Goal: Task Accomplishment & Management: Manage account settings

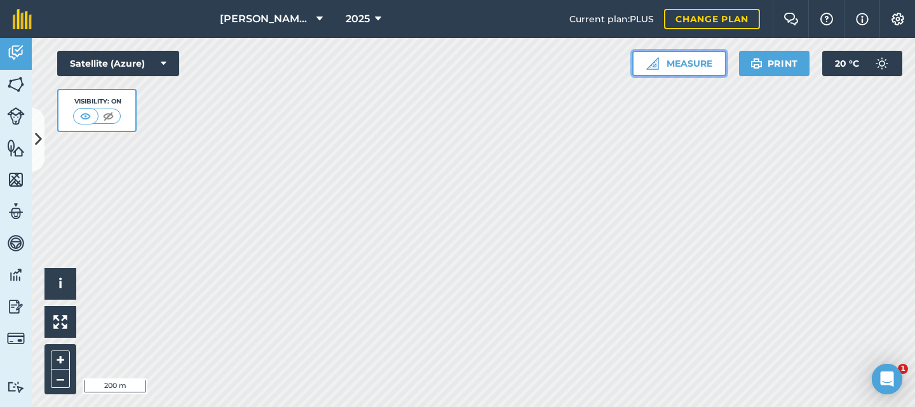
click at [692, 62] on button "Measure" at bounding box center [679, 63] width 94 height 25
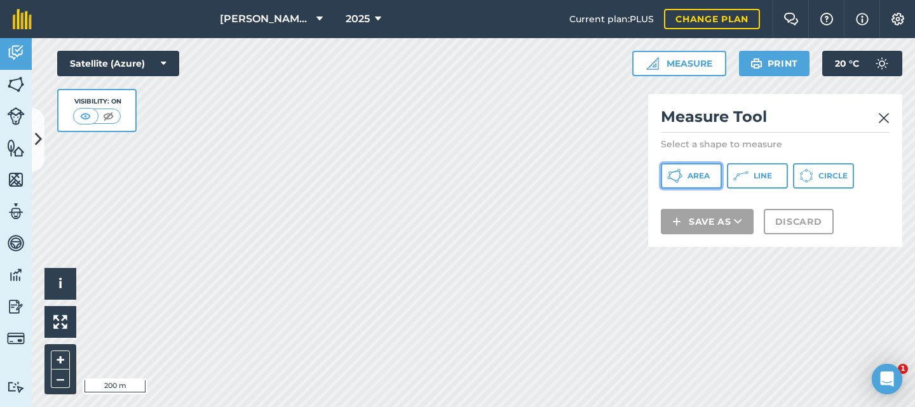
click at [694, 172] on span "Area" at bounding box center [698, 176] width 22 height 10
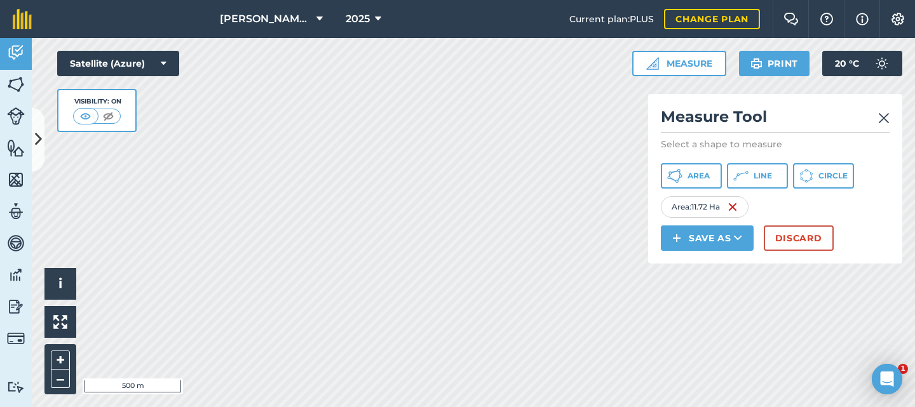
click at [880, 116] on img at bounding box center [883, 118] width 11 height 15
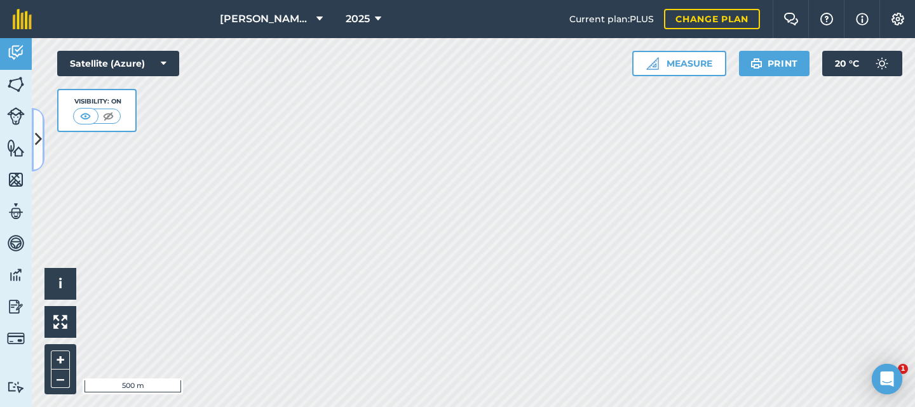
click at [38, 139] on icon at bounding box center [38, 139] width 7 height 22
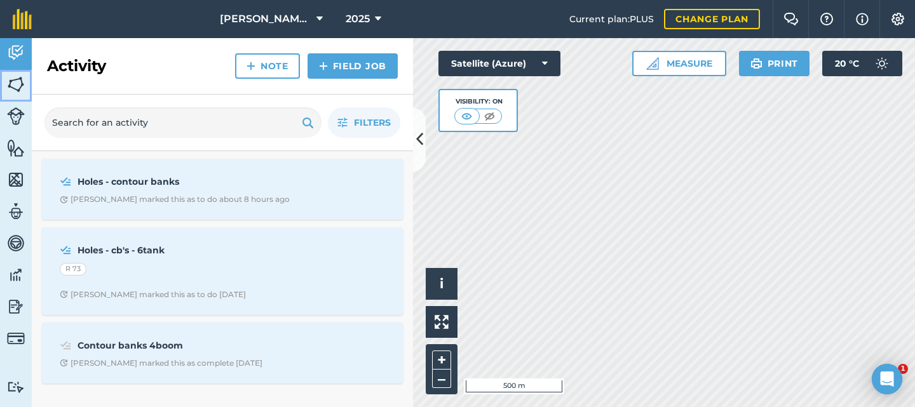
click at [20, 90] on img at bounding box center [16, 84] width 18 height 19
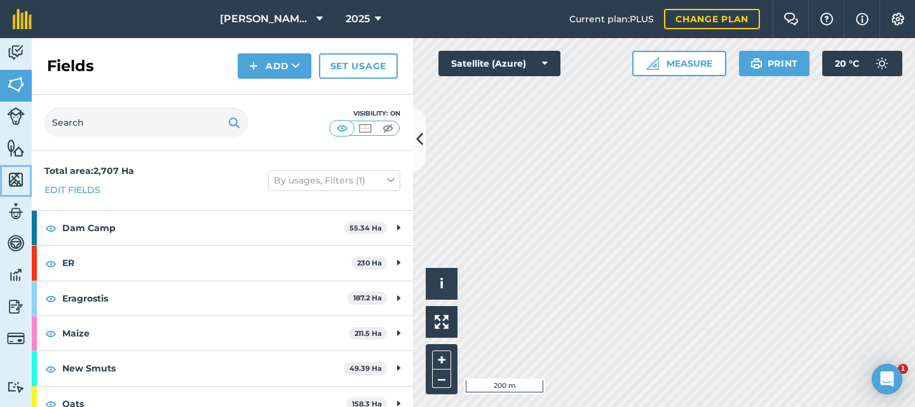
click at [11, 178] on img at bounding box center [16, 179] width 18 height 19
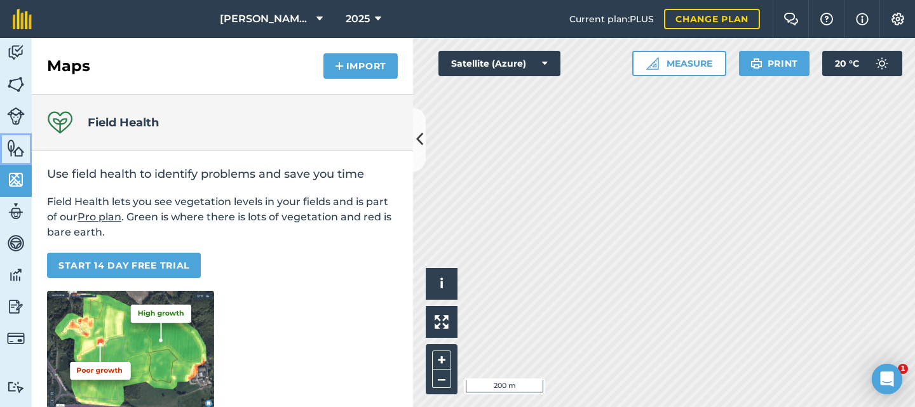
click at [8, 147] on img at bounding box center [16, 147] width 18 height 19
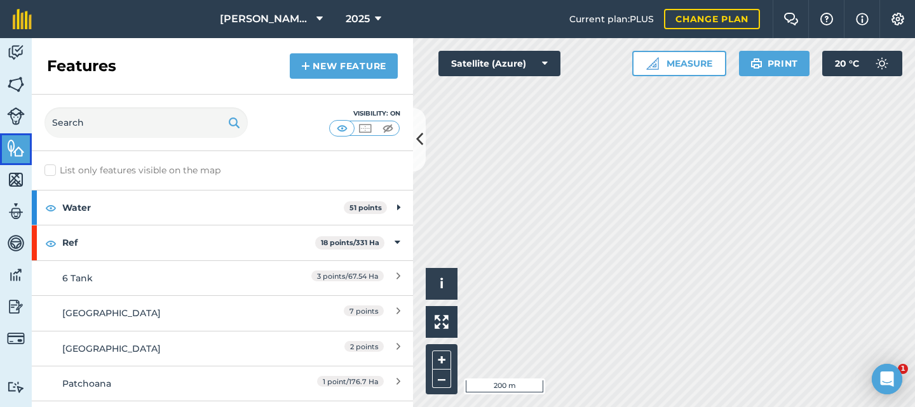
scroll to position [64, 0]
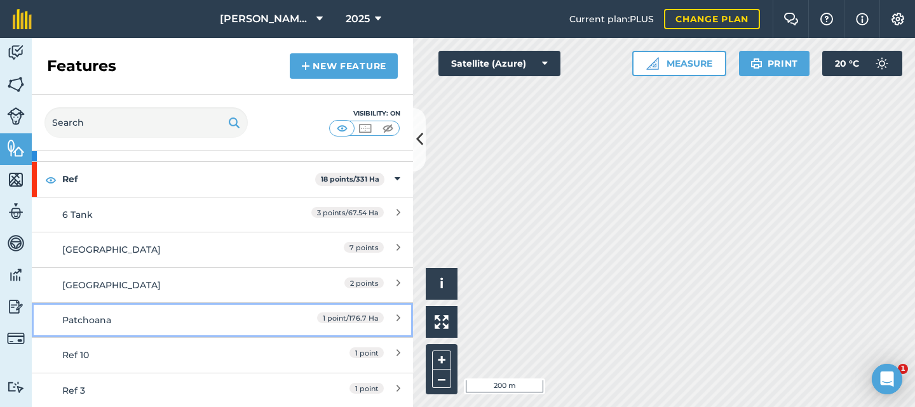
click at [253, 317] on div "Patchoana" at bounding box center [174, 320] width 225 height 14
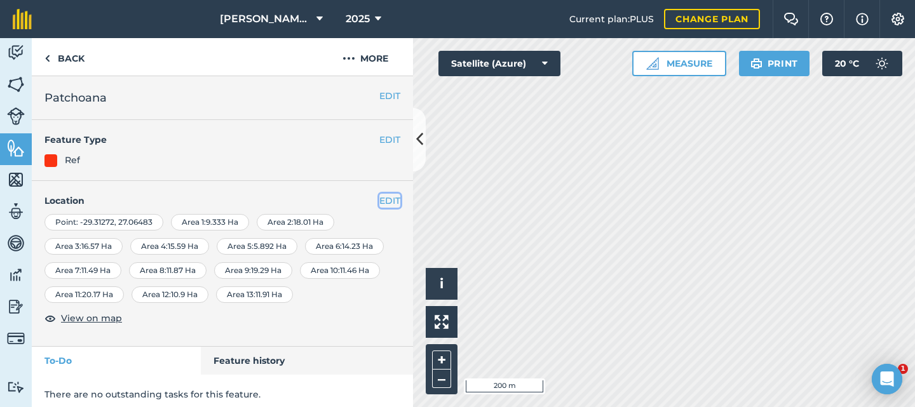
click at [379, 203] on button "EDIT" at bounding box center [389, 201] width 21 height 14
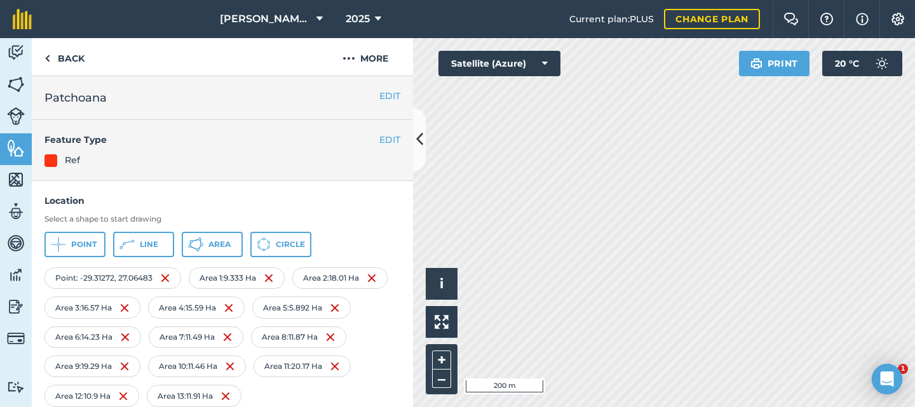
scroll to position [64, 0]
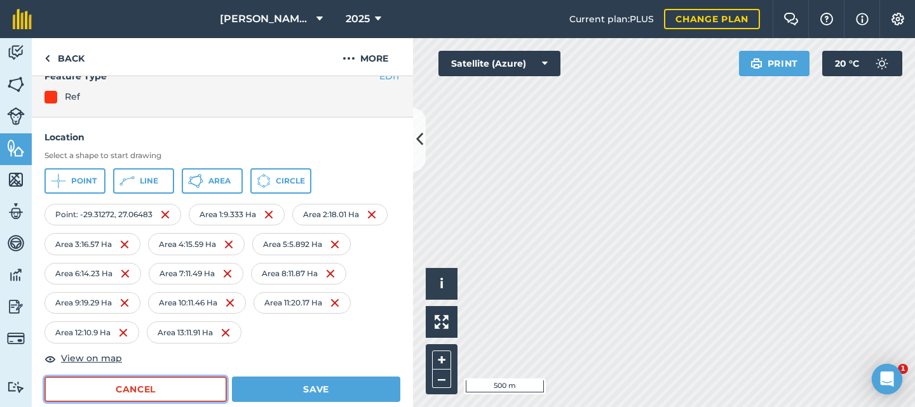
click at [142, 384] on button "Cancel" at bounding box center [135, 389] width 182 height 25
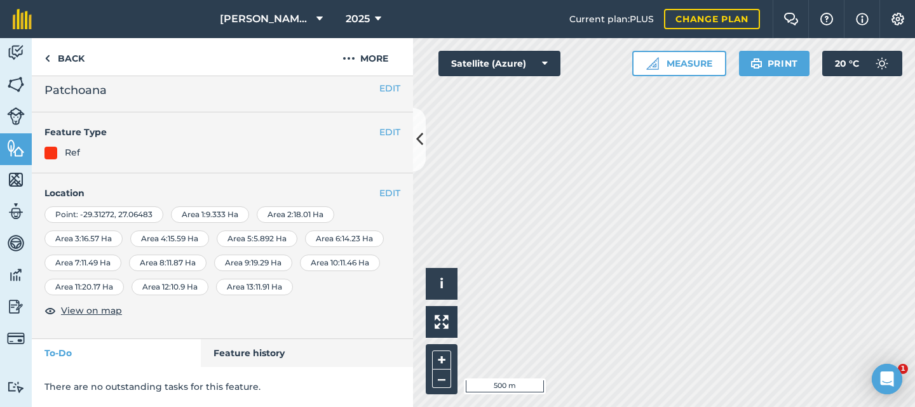
scroll to position [31, 0]
click at [13, 149] on img at bounding box center [16, 147] width 18 height 19
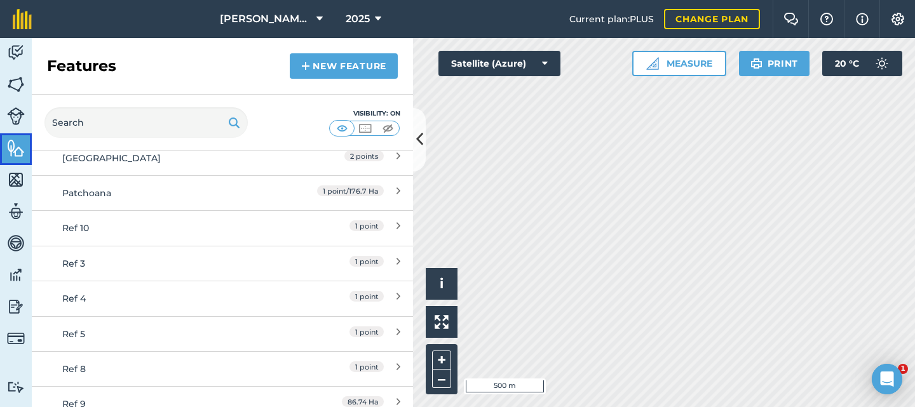
scroll to position [205, 0]
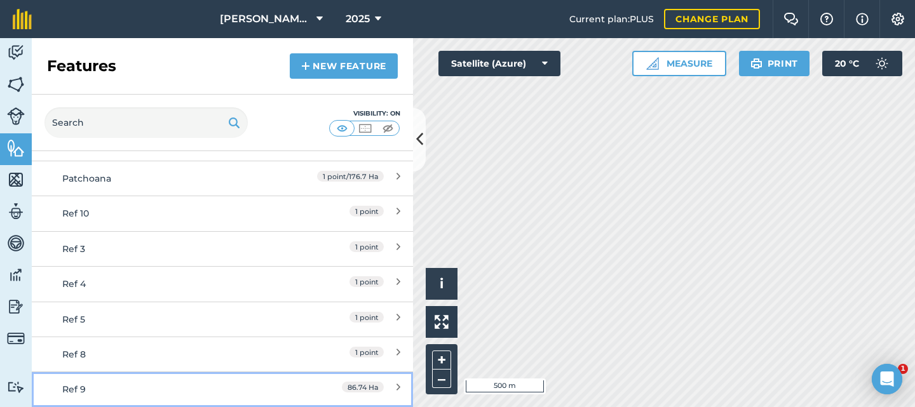
click at [316, 384] on div "86.74 Ha" at bounding box center [344, 389] width 112 height 14
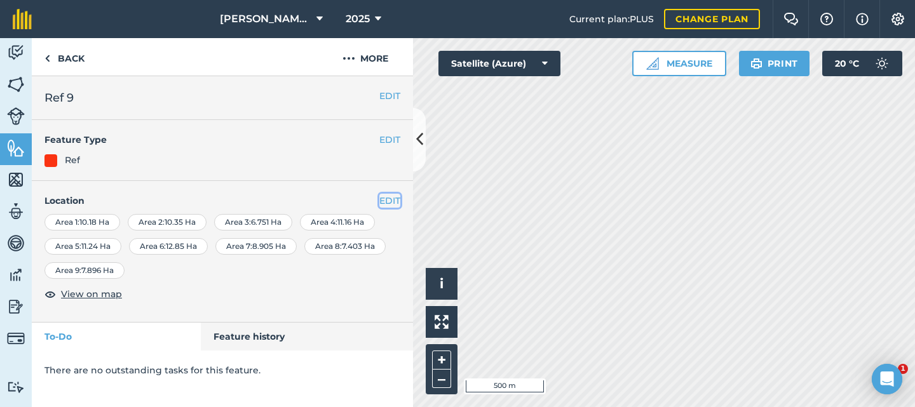
click at [387, 197] on button "EDIT" at bounding box center [389, 201] width 21 height 14
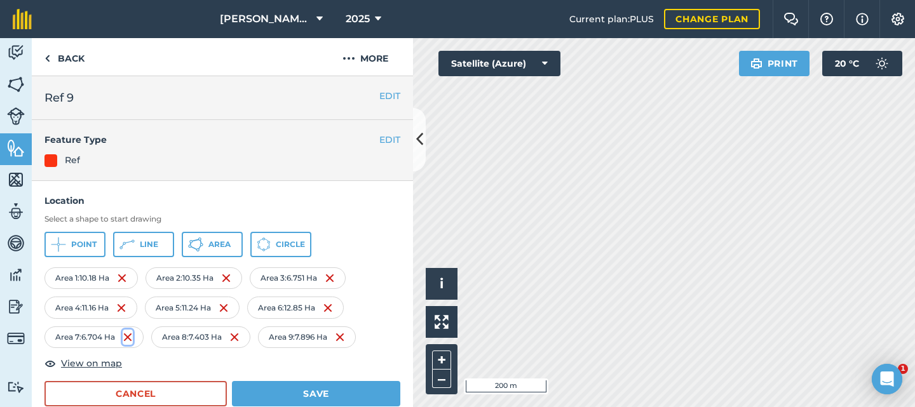
click at [128, 335] on img at bounding box center [128, 337] width 10 height 15
click at [304, 385] on button "Save" at bounding box center [316, 393] width 168 height 25
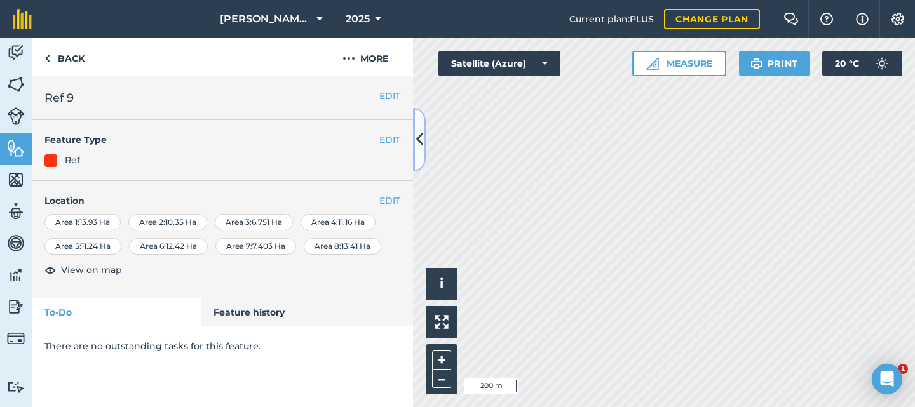
click at [419, 140] on icon at bounding box center [419, 139] width 7 height 22
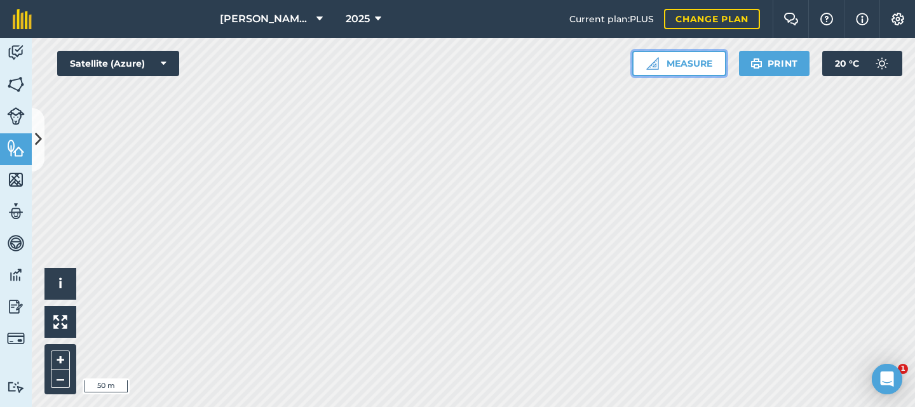
click at [684, 64] on button "Measure" at bounding box center [679, 63] width 94 height 25
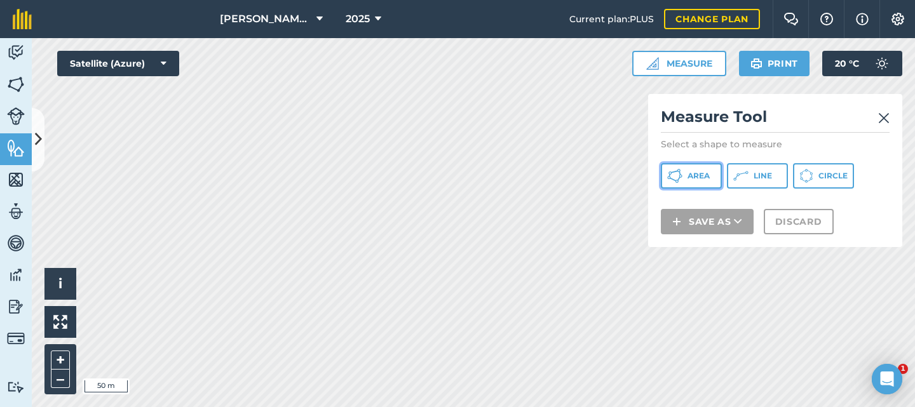
click at [688, 187] on button "Area" at bounding box center [691, 175] width 61 height 25
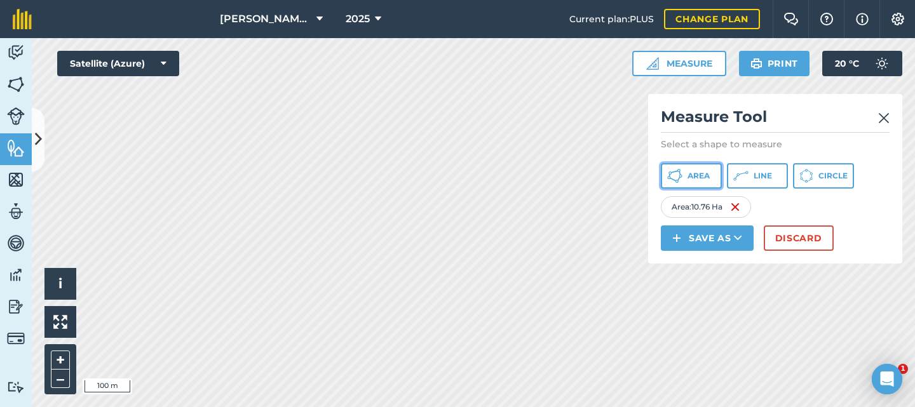
click at [705, 172] on span "Area" at bounding box center [698, 176] width 22 height 10
click at [680, 174] on icon at bounding box center [679, 174] width 2 height 4
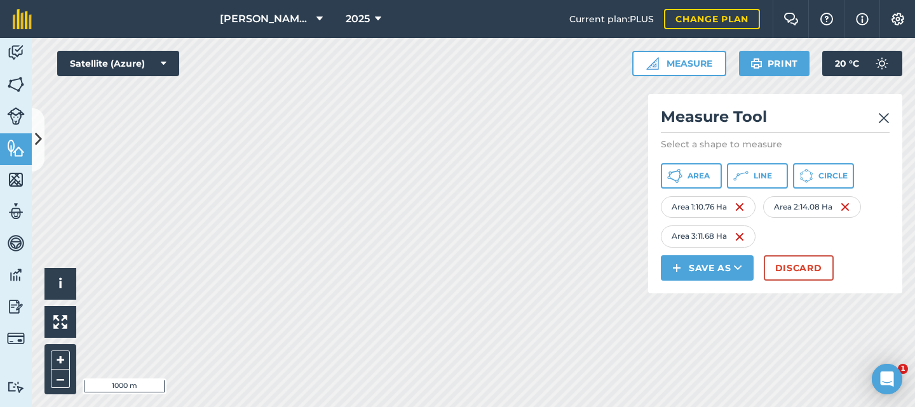
click at [886, 119] on img at bounding box center [883, 118] width 11 height 15
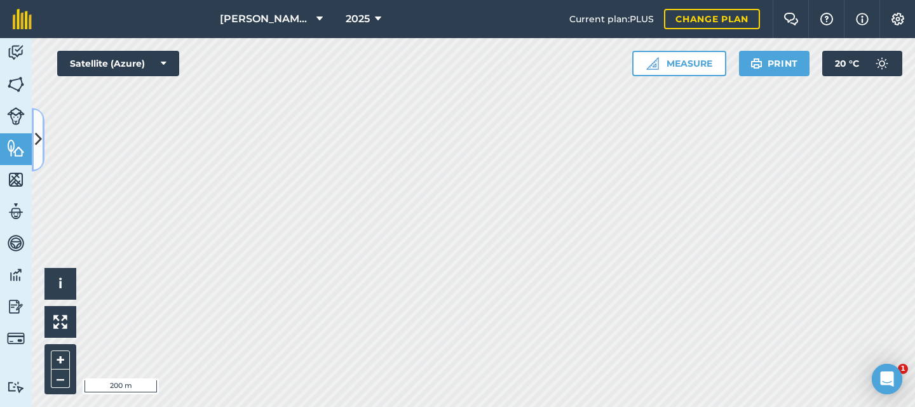
click at [37, 138] on icon at bounding box center [38, 139] width 7 height 22
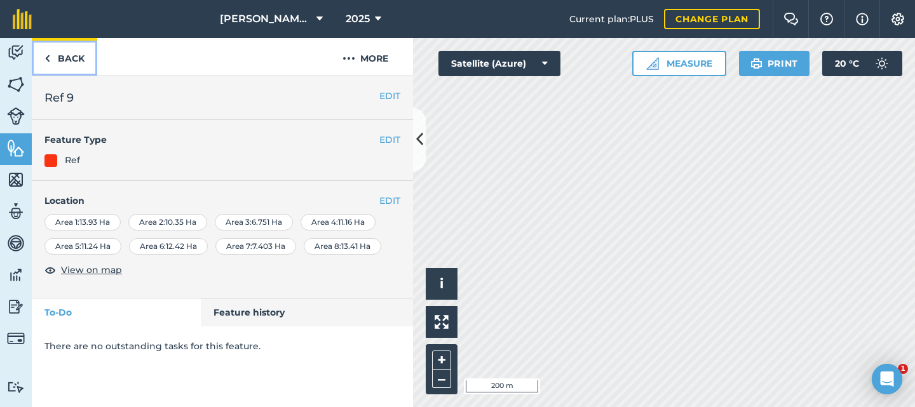
click at [62, 58] on link "Back" at bounding box center [64, 56] width 65 height 37
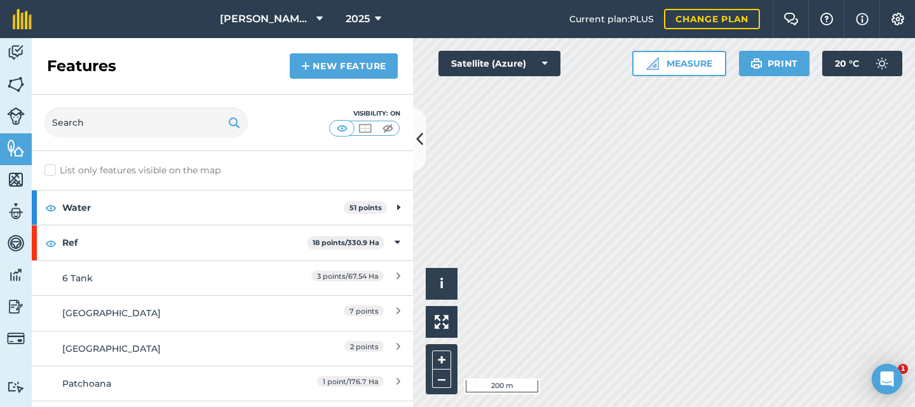
scroll to position [64, 0]
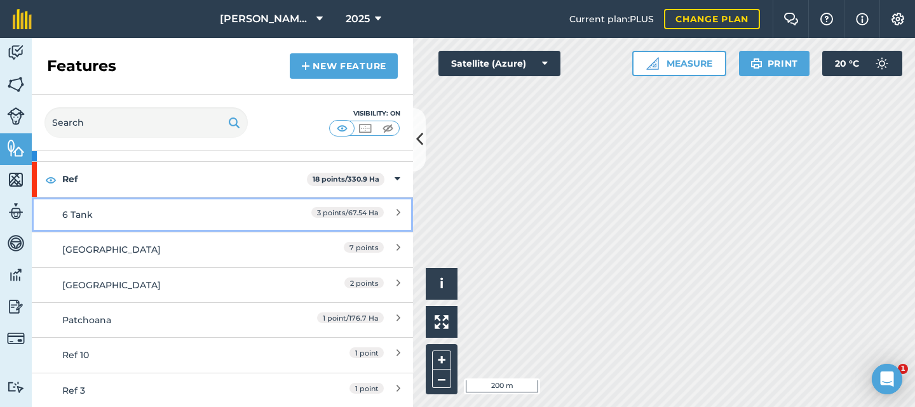
click at [248, 204] on link "6 Tank 3 points / 67.54 Ha" at bounding box center [222, 214] width 381 height 35
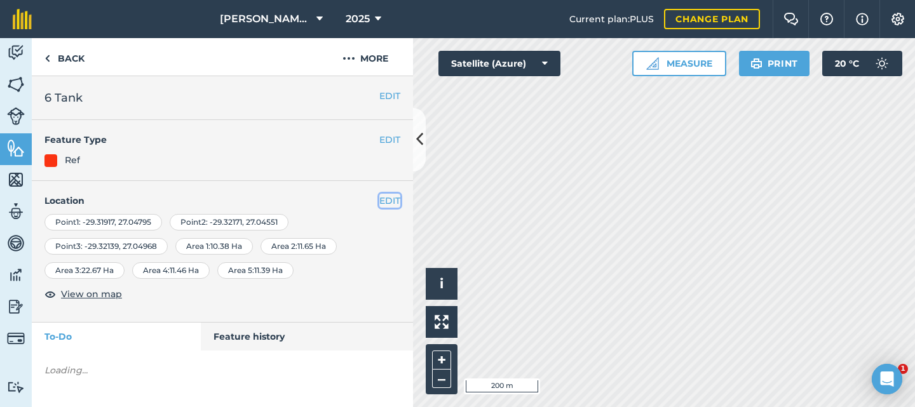
click at [382, 198] on button "EDIT" at bounding box center [389, 201] width 21 height 14
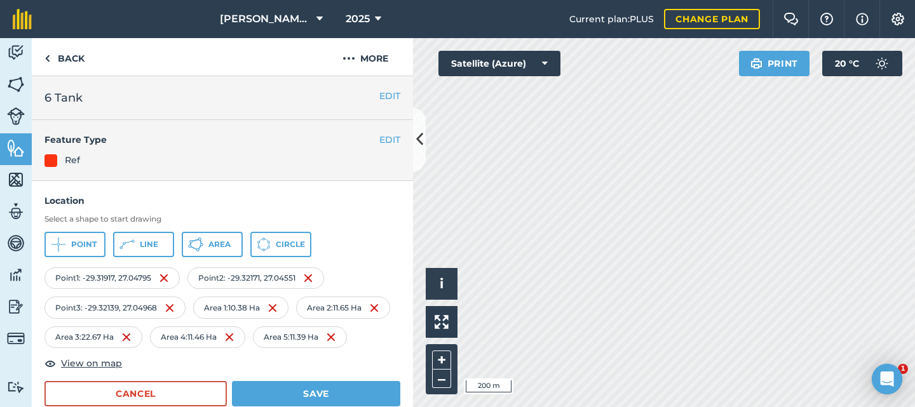
scroll to position [110, 0]
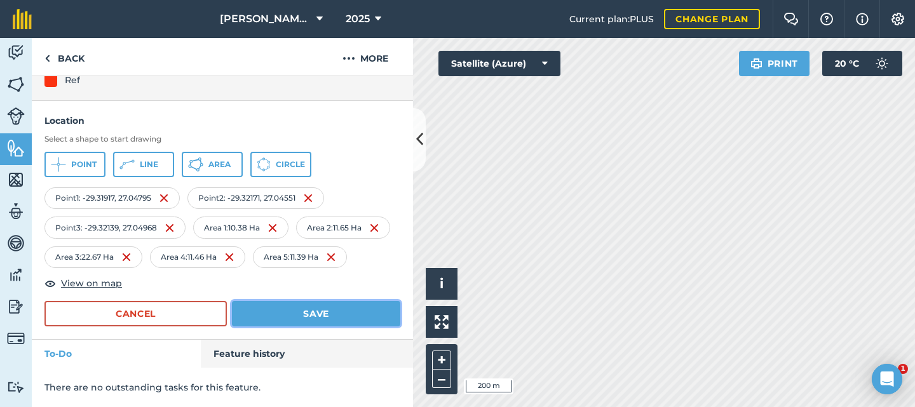
click at [302, 307] on button "Save" at bounding box center [316, 313] width 168 height 25
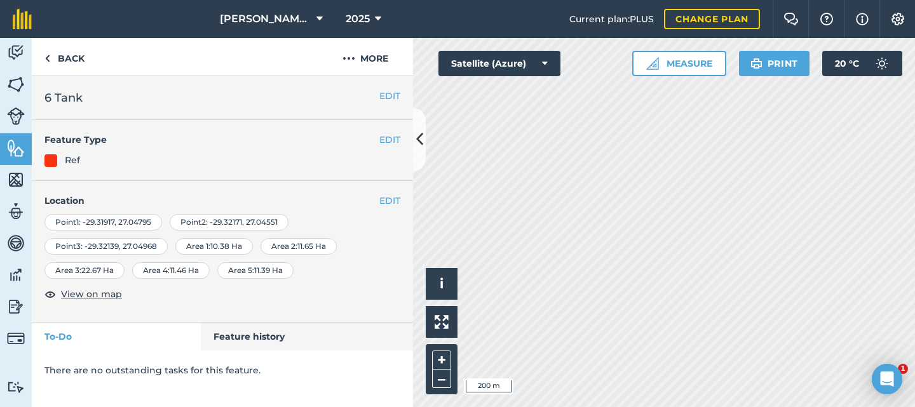
scroll to position [0, 0]
click at [422, 131] on icon at bounding box center [419, 139] width 7 height 22
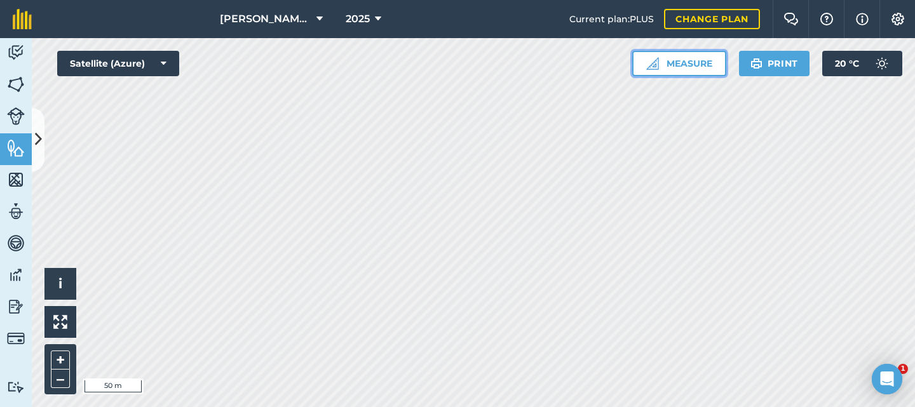
click at [674, 67] on button "Measure" at bounding box center [679, 63] width 94 height 25
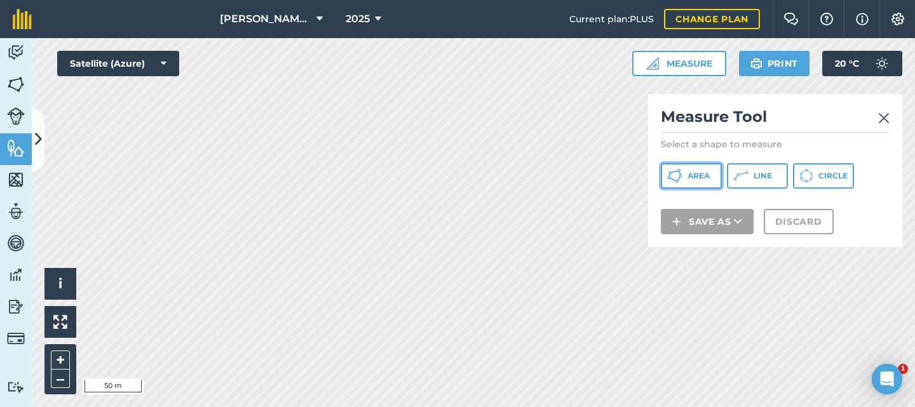
click at [696, 170] on button "Area" at bounding box center [691, 175] width 61 height 25
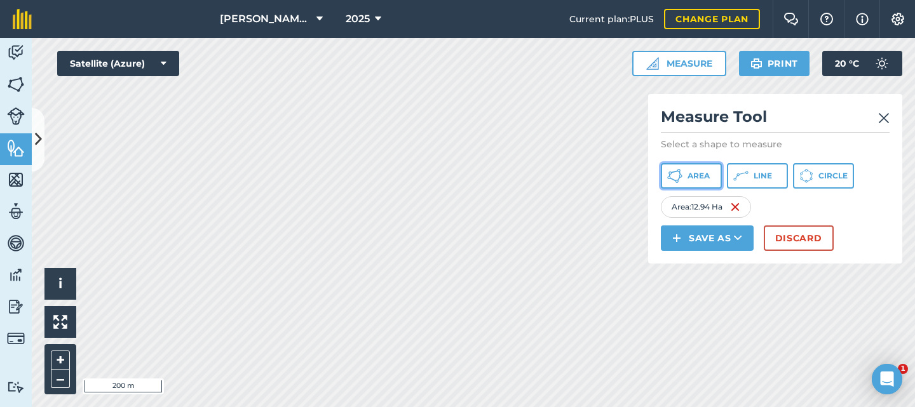
click at [690, 172] on span "Area" at bounding box center [698, 176] width 22 height 10
click at [886, 119] on img at bounding box center [883, 118] width 11 height 15
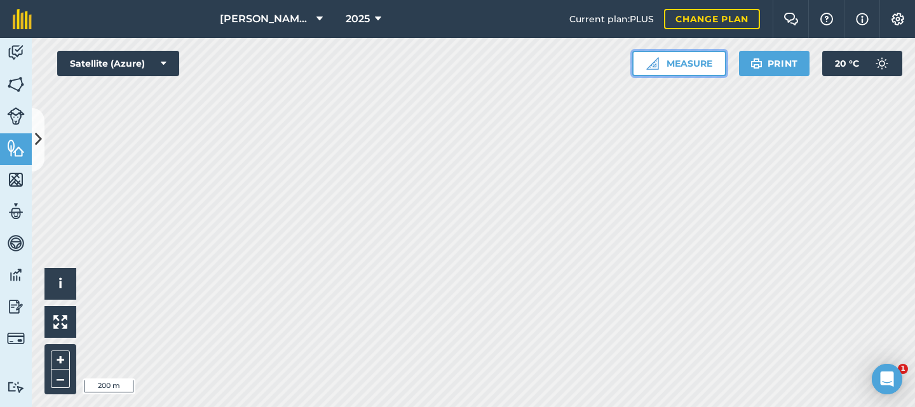
click at [669, 64] on button "Measure" at bounding box center [679, 63] width 94 height 25
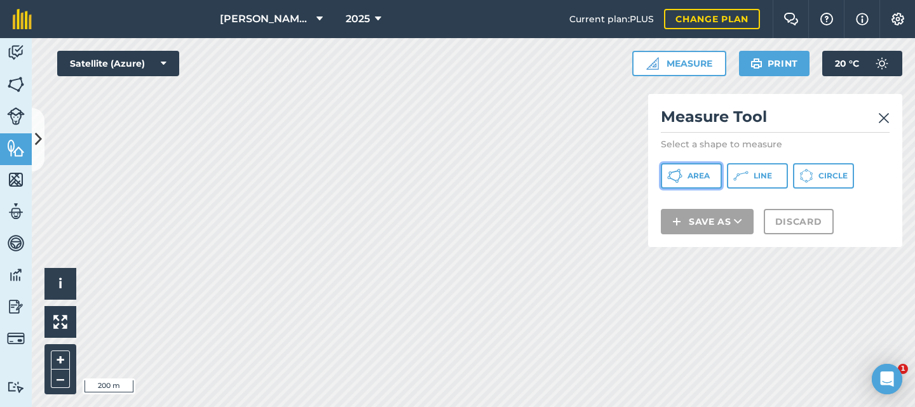
click at [694, 175] on span "Area" at bounding box center [698, 176] width 22 height 10
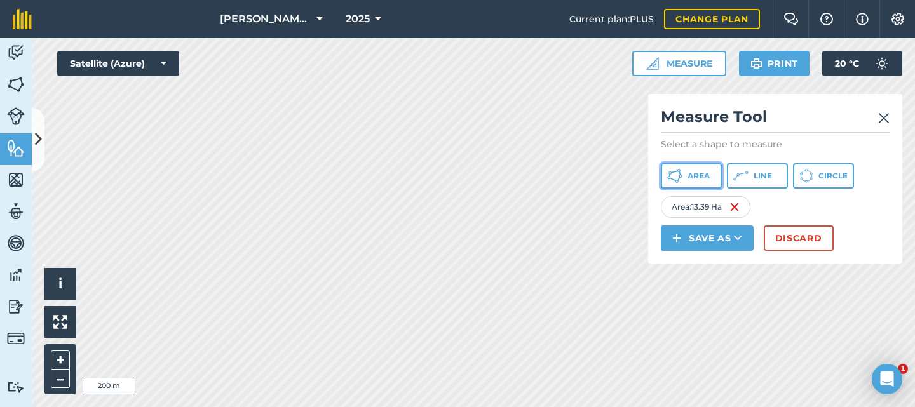
click at [691, 172] on span "Area" at bounding box center [698, 176] width 22 height 10
click at [684, 173] on button "Area" at bounding box center [691, 175] width 61 height 25
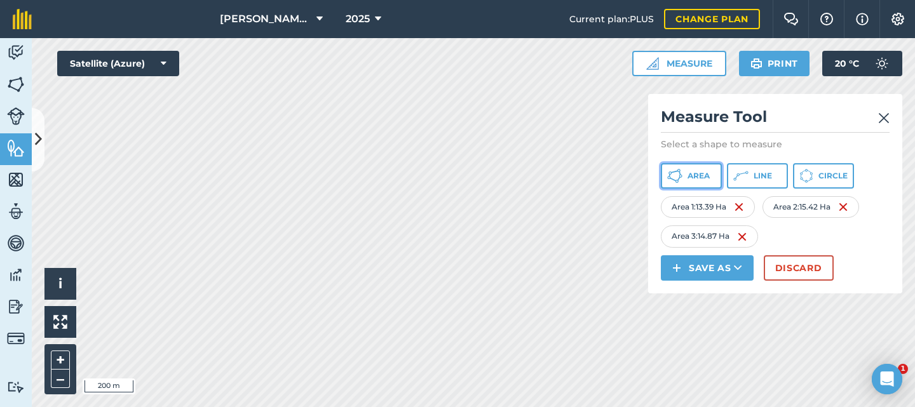
click at [685, 177] on button "Area" at bounding box center [691, 175] width 61 height 25
click at [681, 177] on icon at bounding box center [680, 176] width 3 height 3
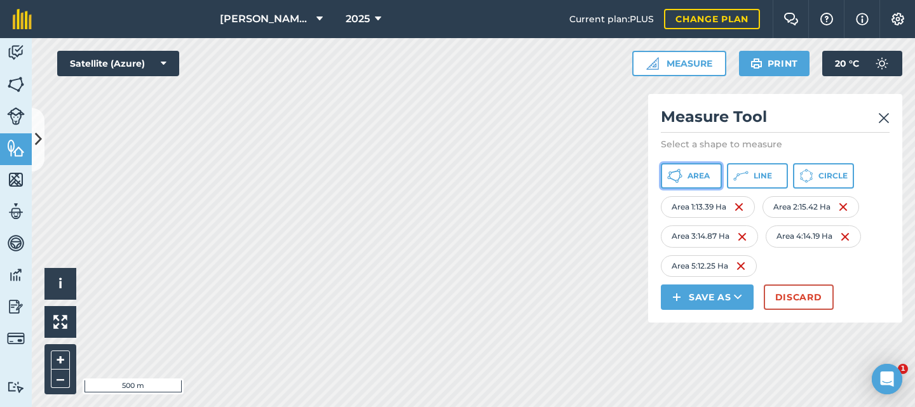
click at [693, 178] on span "Area" at bounding box center [698, 176] width 22 height 10
click at [885, 114] on img at bounding box center [883, 118] width 11 height 15
